Goal: Book appointment/travel/reservation

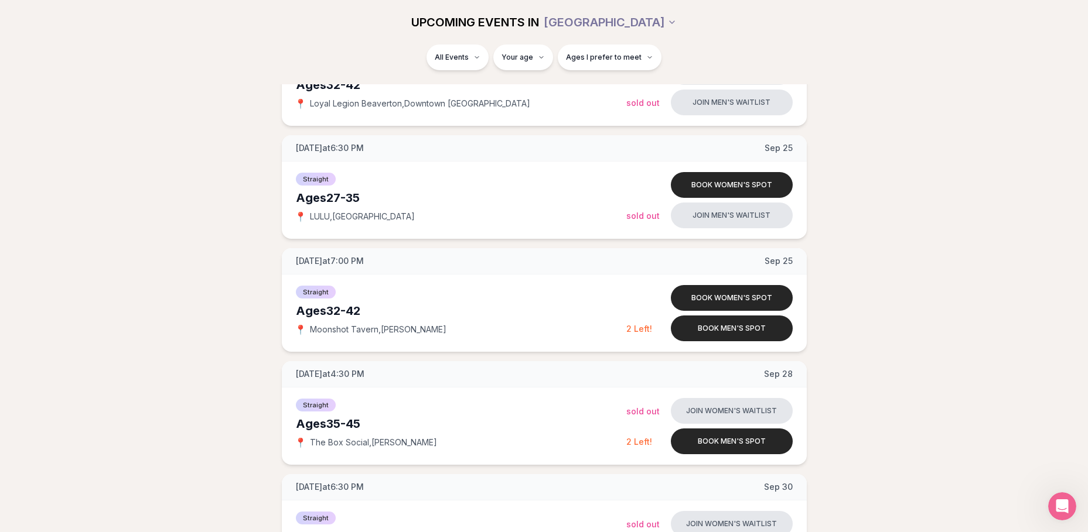
scroll to position [1523, 0]
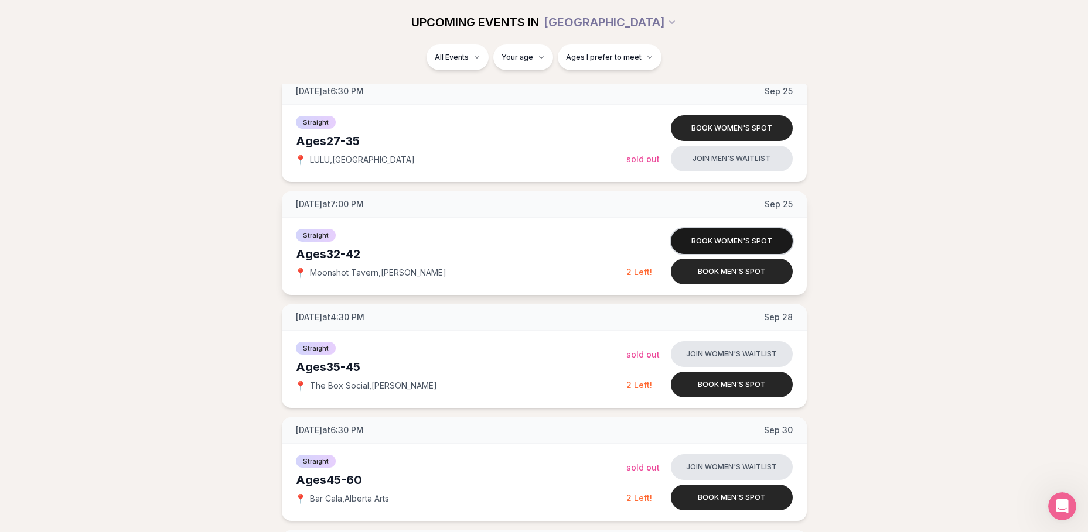
click at [785, 235] on button "Book women's spot" at bounding box center [732, 241] width 122 height 26
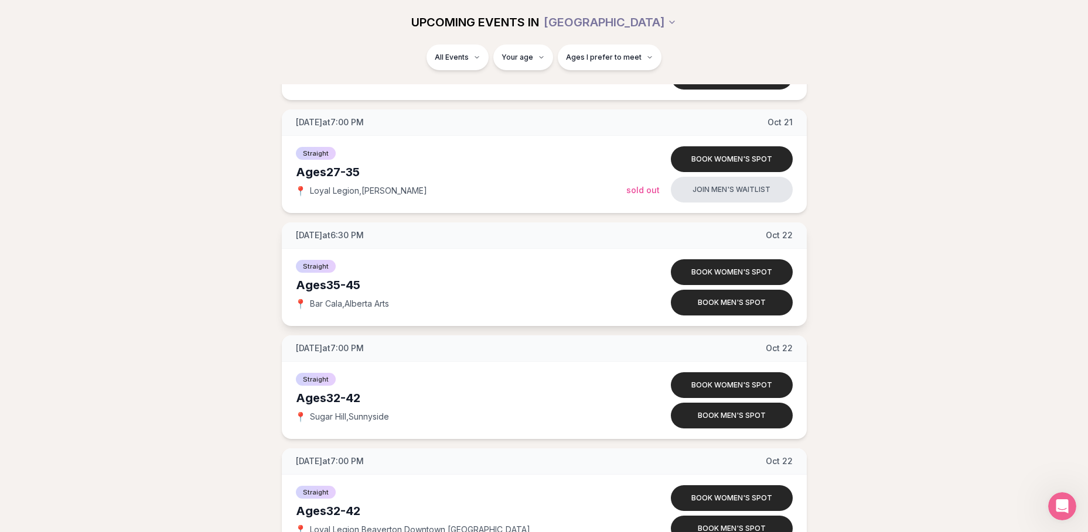
scroll to position [4452, 0]
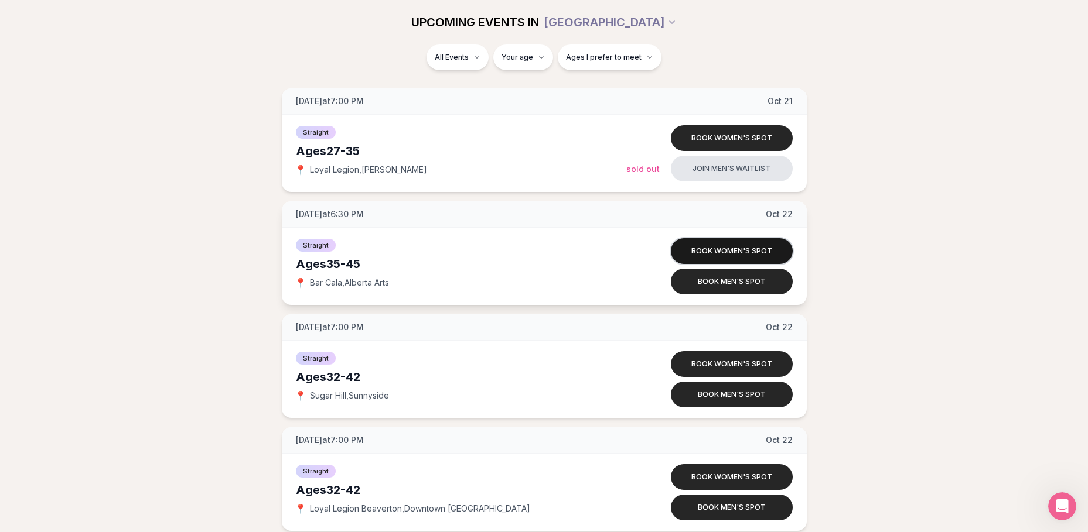
click at [713, 249] on button "Book women's spot" at bounding box center [732, 251] width 122 height 26
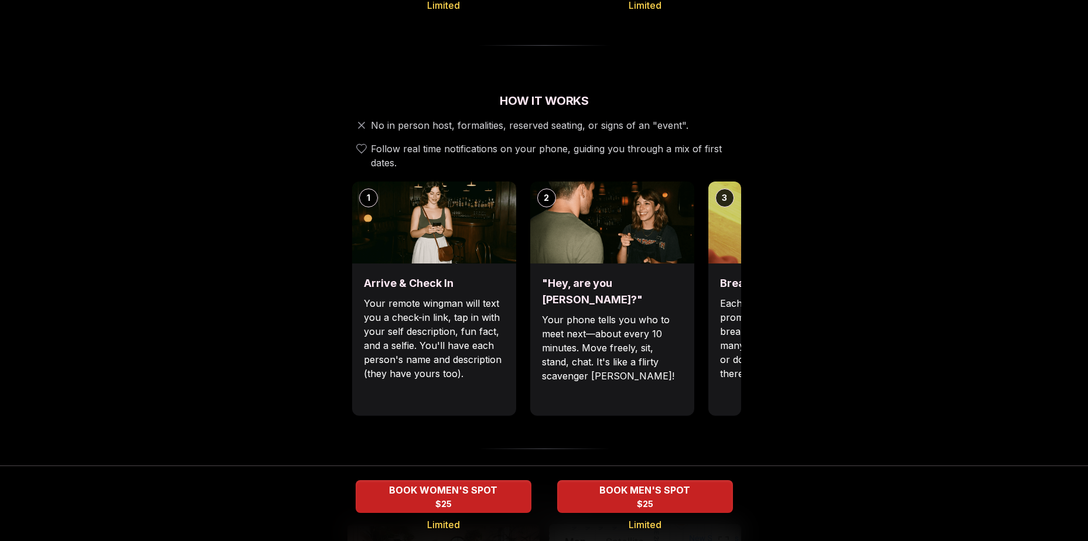
scroll to position [351, 0]
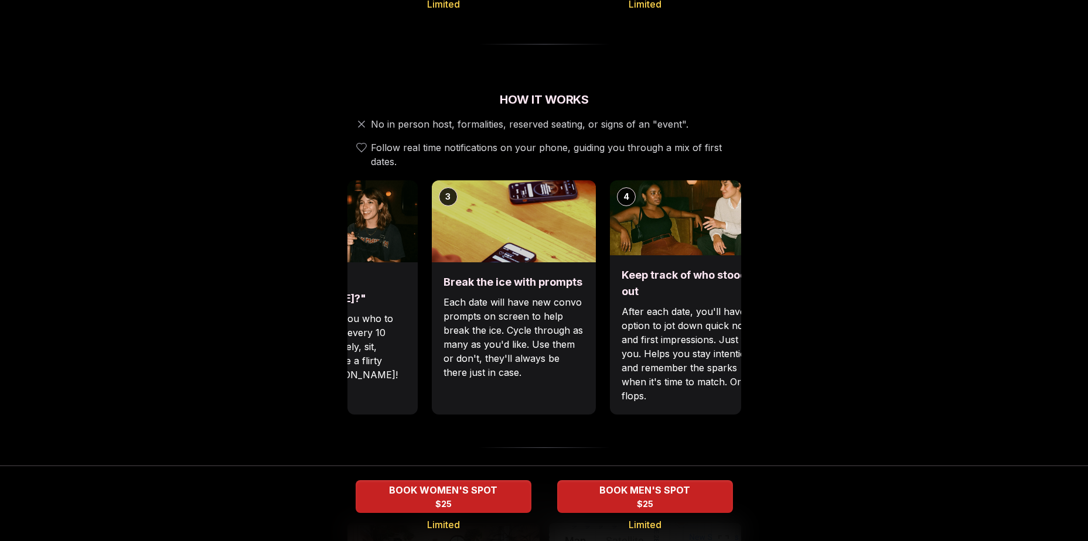
click at [375, 351] on p "Your phone tells you who to meet next—about every 10 minutes. Move freely, sit,…" at bounding box center [335, 347] width 141 height 70
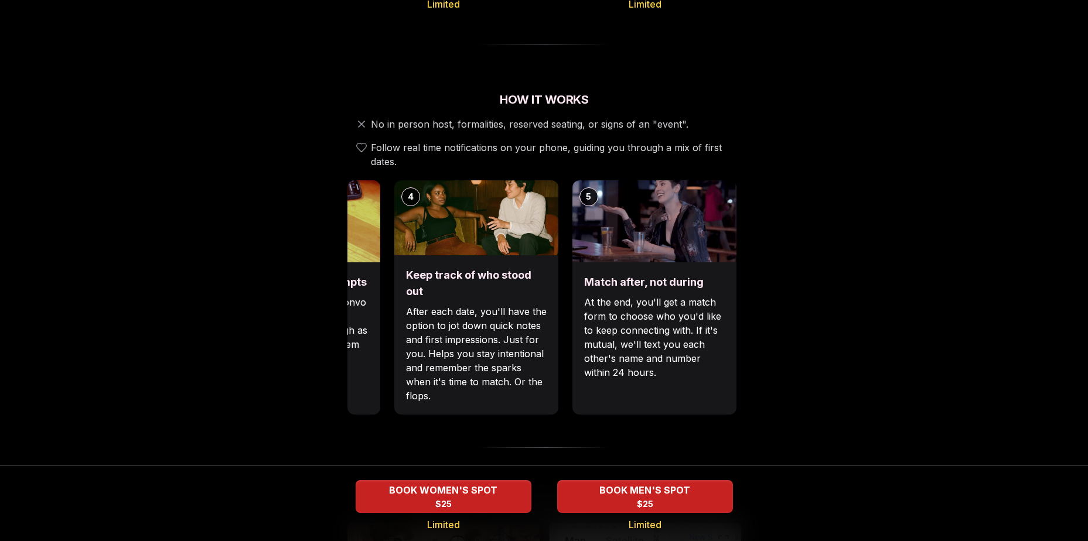
click at [329, 359] on div "Luvvly Speed Dating [DATE] Age Range 35 - 45 Orientation Straight Evening 6:30 …" at bounding box center [544, 438] width 801 height 1456
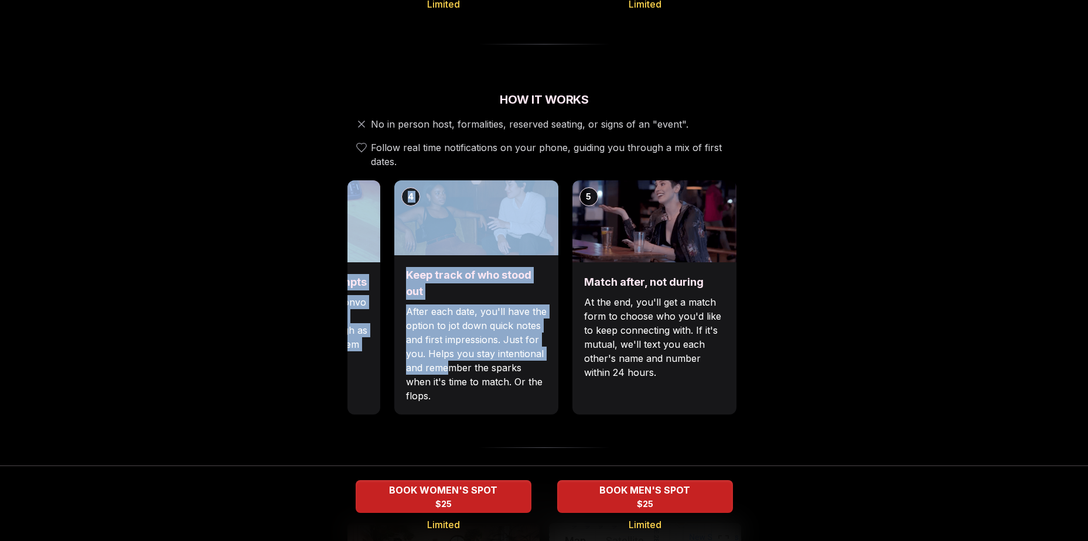
drag, startPoint x: 561, startPoint y: 340, endPoint x: 447, endPoint y: 349, distance: 114.0
click at [447, 349] on div "1 Arrive & Check In Your remote wingman will text you a check-in link, tap in w…" at bounding box center [544, 297] width 394 height 234
click at [808, 347] on div "Luvvly Speed Dating [DATE] Age Range 35 - 45 Orientation Straight Evening 6:30 …" at bounding box center [544, 438] width 801 height 1456
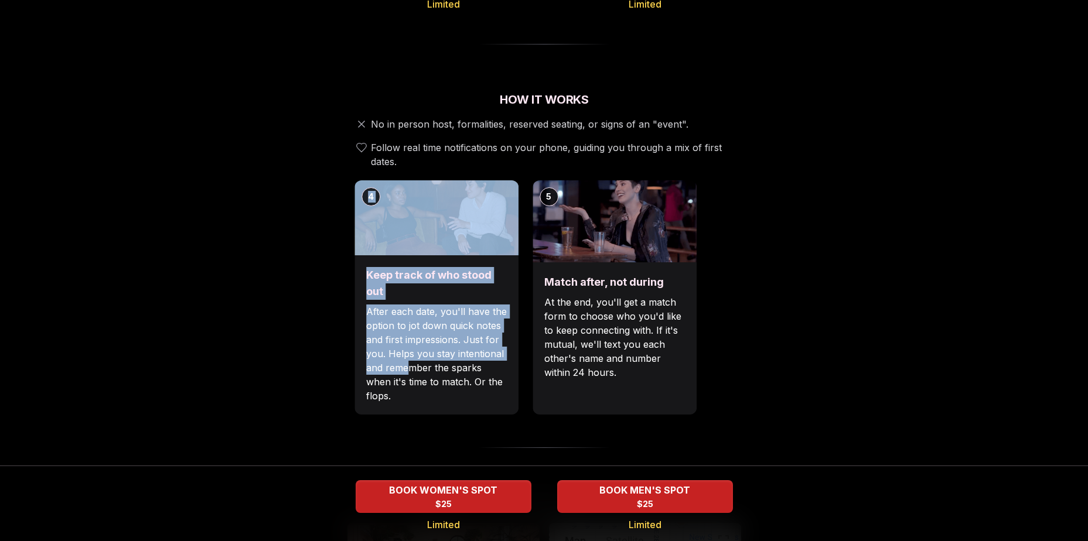
click at [574, 336] on p "At the end, you'll get a match form to choose who you'd like to keep connecting…" at bounding box center [614, 337] width 141 height 84
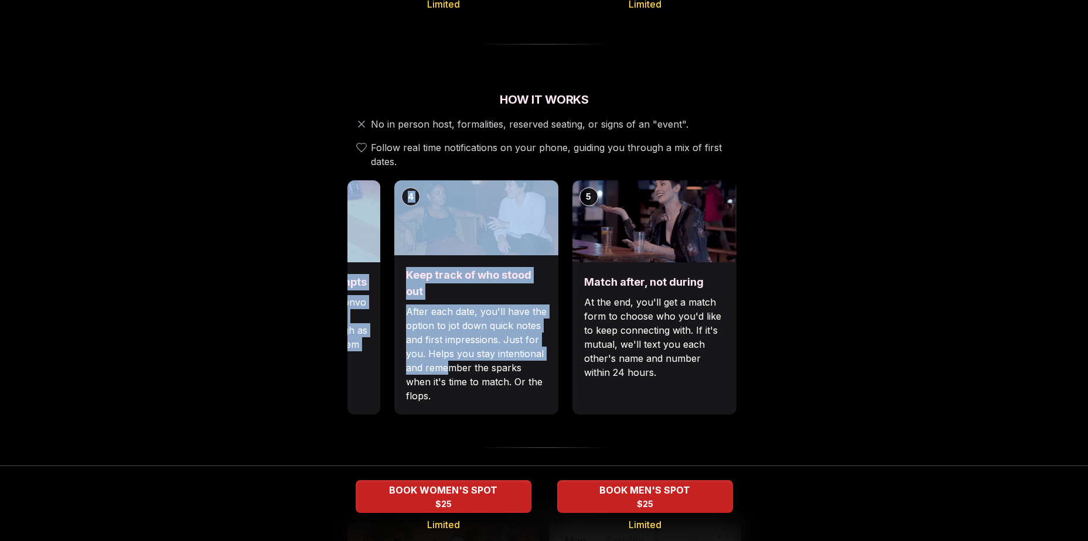
click at [503, 397] on div "Keep track of who stood out After each date, you'll have the option to jot down…" at bounding box center [476, 334] width 164 height 159
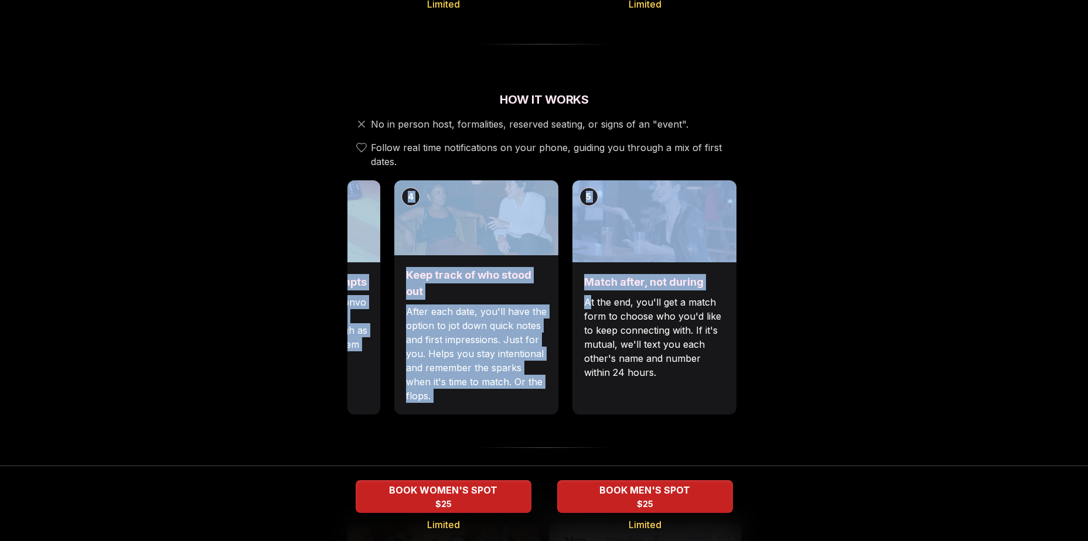
drag, startPoint x: 381, startPoint y: 284, endPoint x: 596, endPoint y: 278, distance: 215.0
click at [596, 278] on div "1 Arrive & Check In Your remote wingman will text you a check-in link, tap in w…" at bounding box center [544, 297] width 394 height 234
click at [905, 189] on div "Luvvly Speed Dating [DATE] Age Range 35 - 45 Orientation Straight Evening 6:30 …" at bounding box center [544, 438] width 801 height 1456
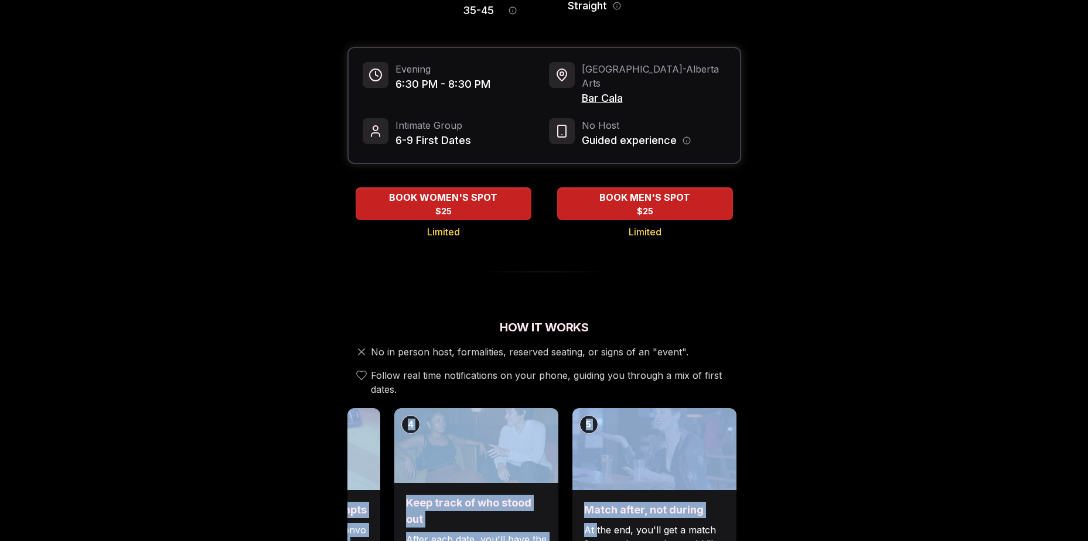
scroll to position [0, 0]
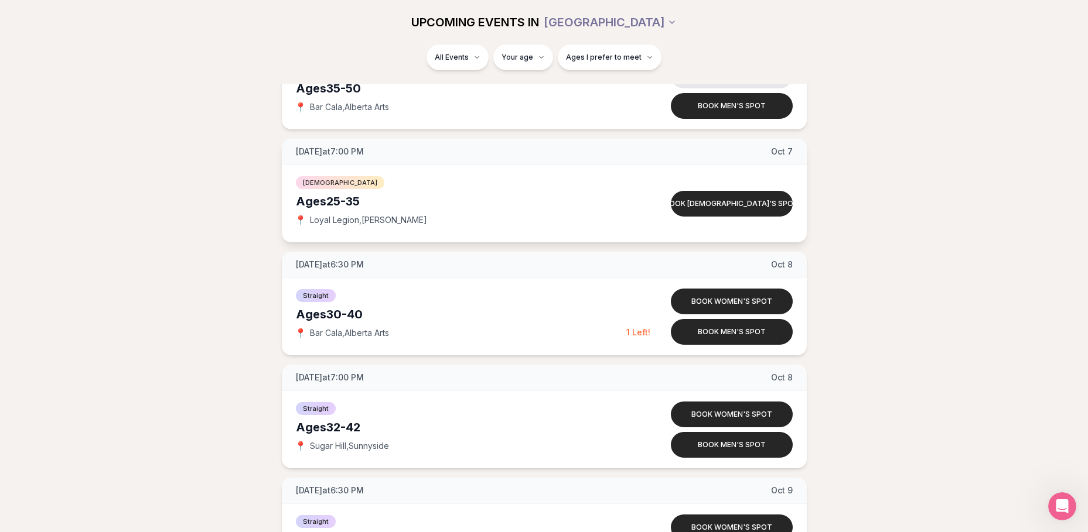
scroll to position [2871, 0]
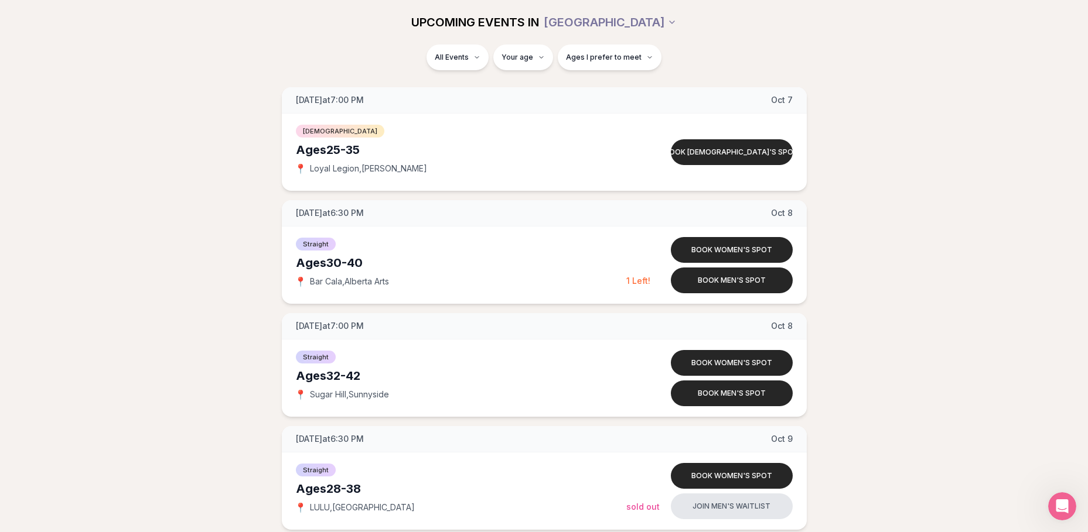
drag, startPoint x: 287, startPoint y: 298, endPoint x: 233, endPoint y: 298, distance: 54.5
click at [233, 298] on div "[DATE] at 6:30 PM [DATE] Ages [DEMOGRAPHIC_DATA] Straight 📍 Bar Cala , [GEOGRAP…" at bounding box center [544, 252] width 1050 height 5756
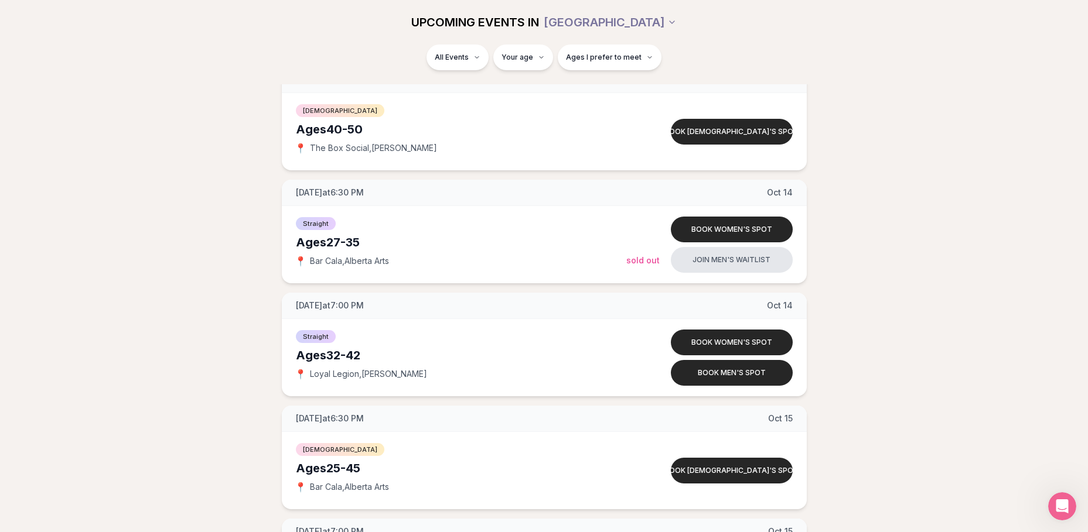
scroll to position [3515, 0]
